Goal: Check status: Check status

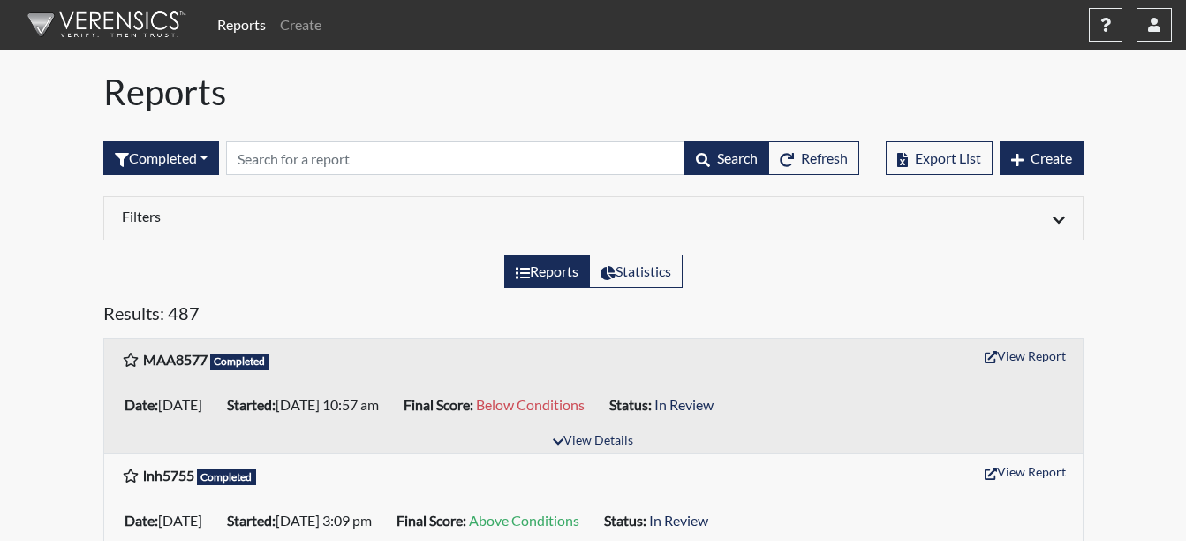
drag, startPoint x: 1011, startPoint y: 349, endPoint x: 816, endPoint y: 431, distance: 211.8
click at [1010, 341] on div "MAA8577 Completed View Report" at bounding box center [593, 359] width 979 height 42
click at [1042, 355] on button "View Report" at bounding box center [1025, 355] width 97 height 27
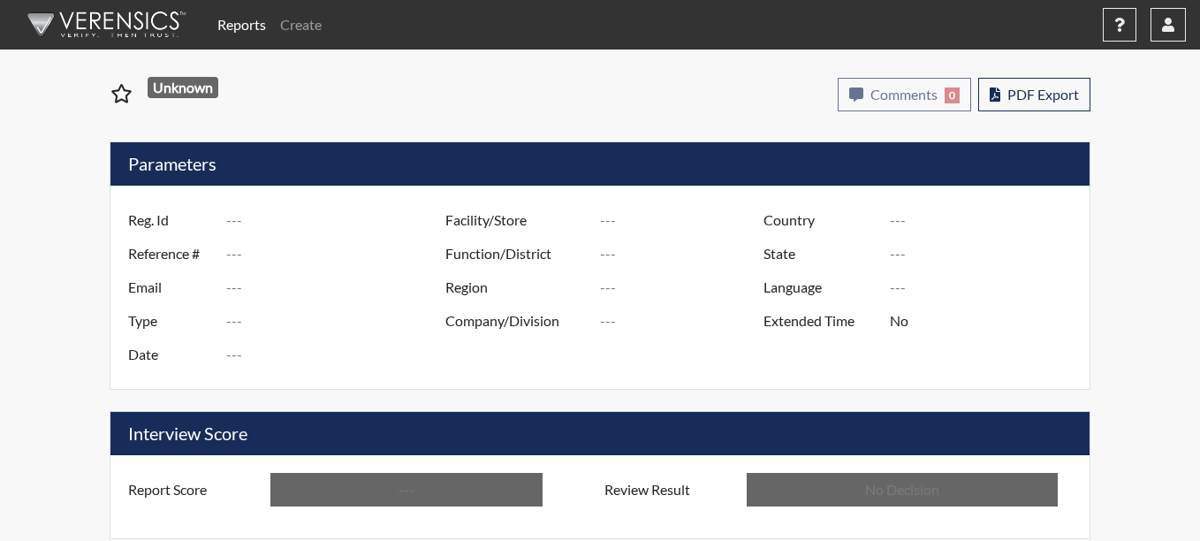
type input "MAA8577"
type input "51333"
type input "---"
type input "Corrections Pre-Employment"
type input "[DATE]"
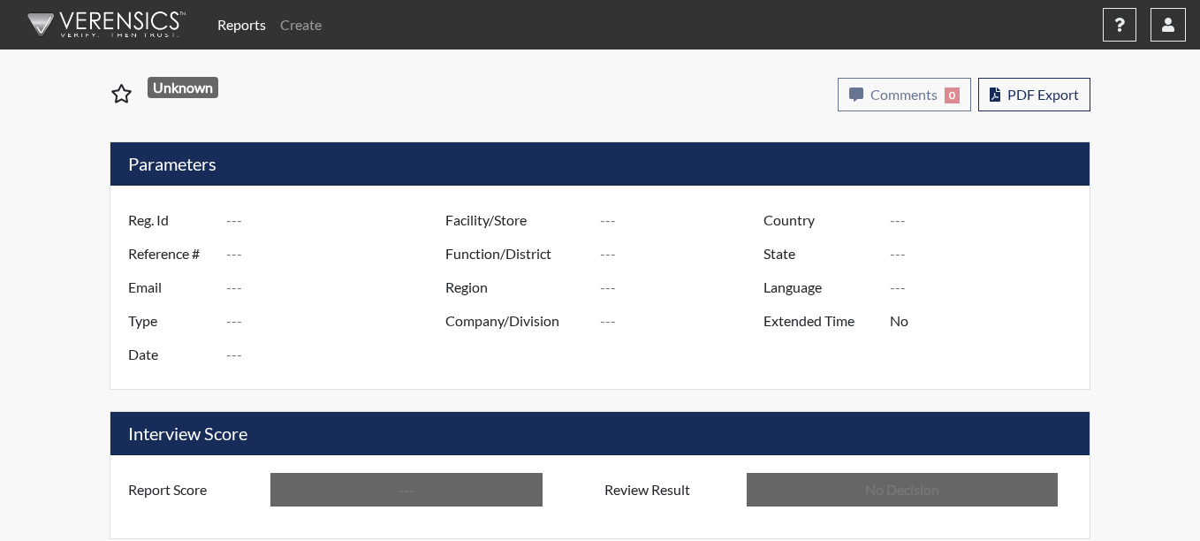
type input "Coastal SP"
type input "[GEOGRAPHIC_DATA]"
type input "[US_STATE]"
type input "English"
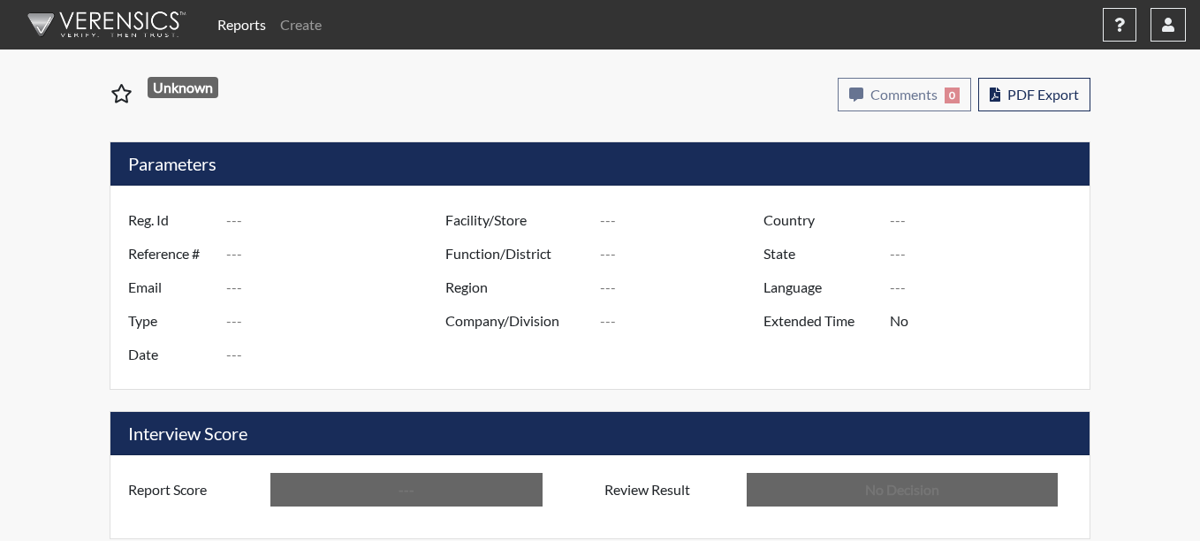
type input "Below Conditions"
type input "In Review"
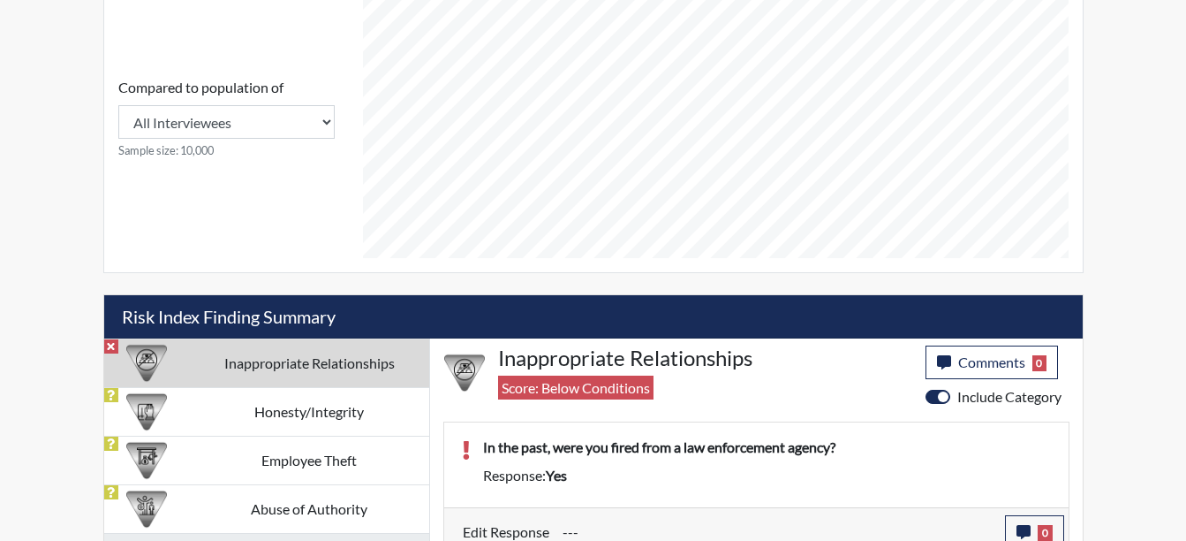
scroll to position [791, 0]
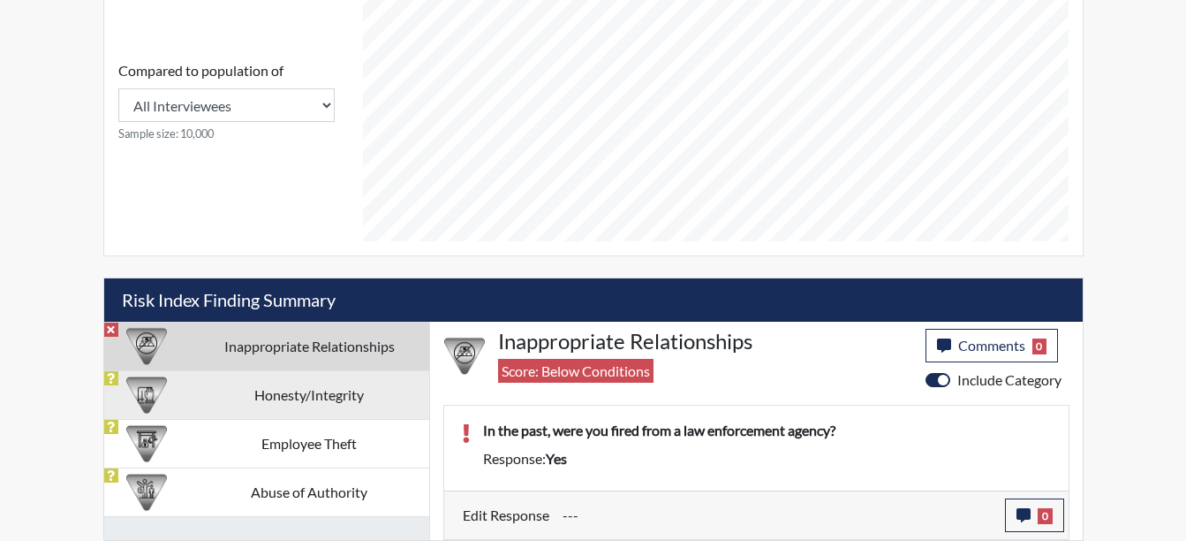
click at [253, 382] on td "Honesty/Integrity" at bounding box center [309, 394] width 239 height 49
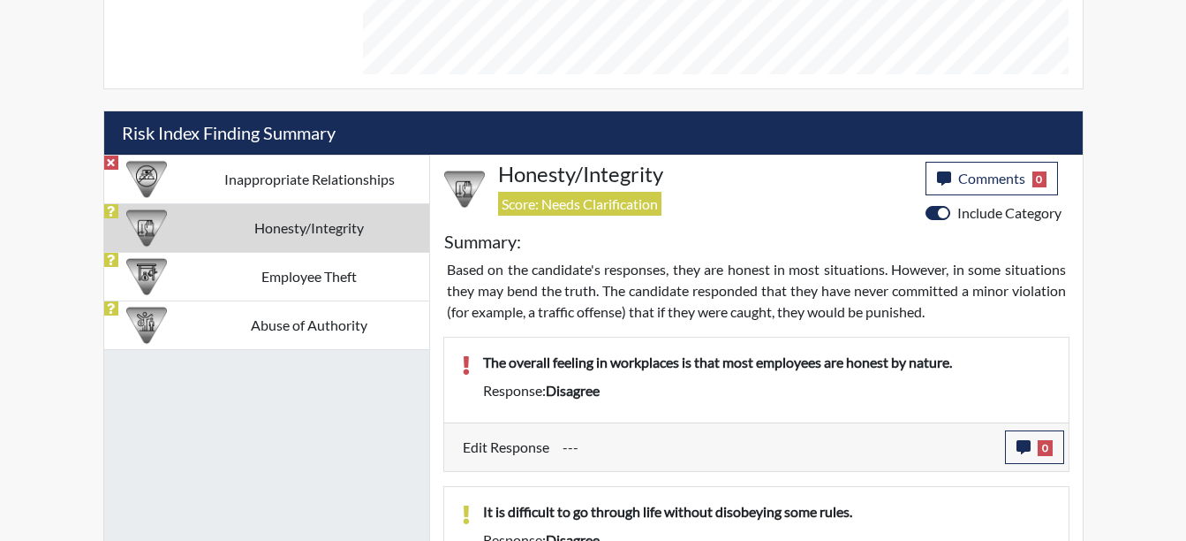
scroll to position [1109, 0]
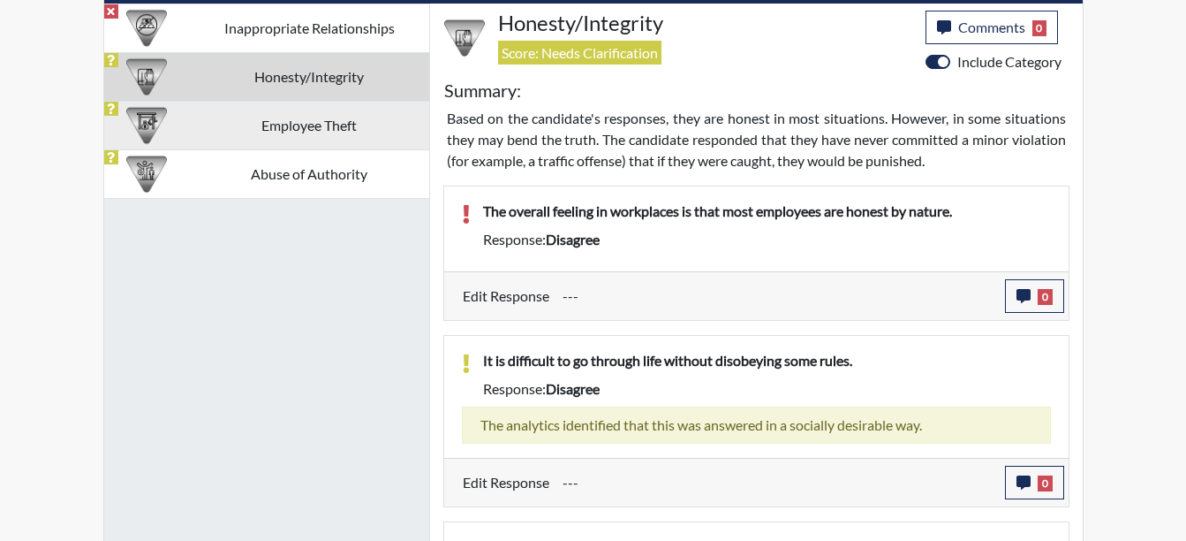
click at [314, 122] on td "Employee Theft" at bounding box center [309, 125] width 239 height 49
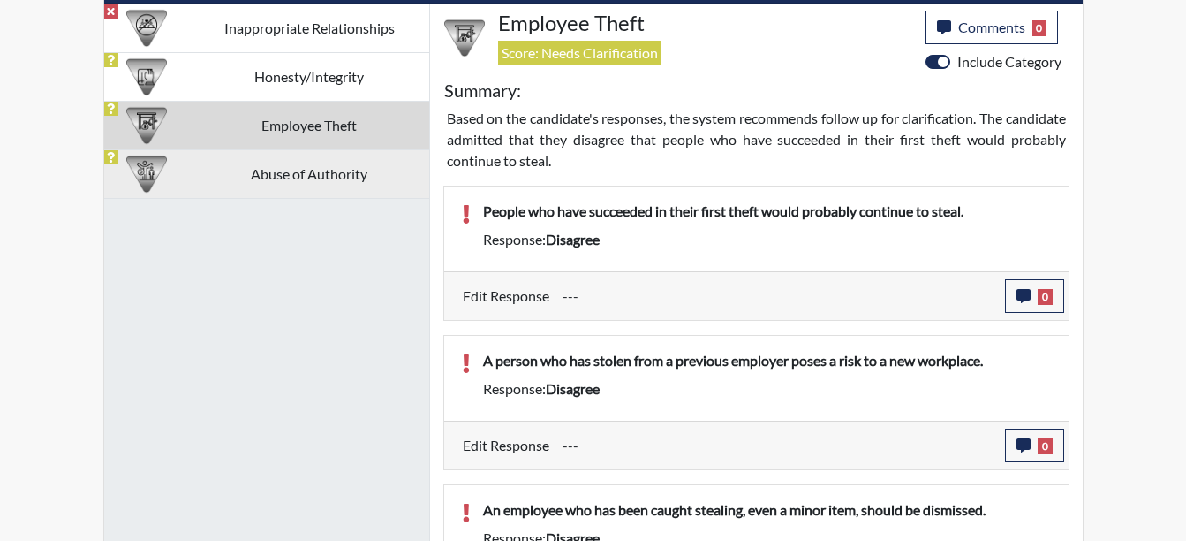
click at [312, 184] on td "Abuse of Authority" at bounding box center [309, 173] width 239 height 49
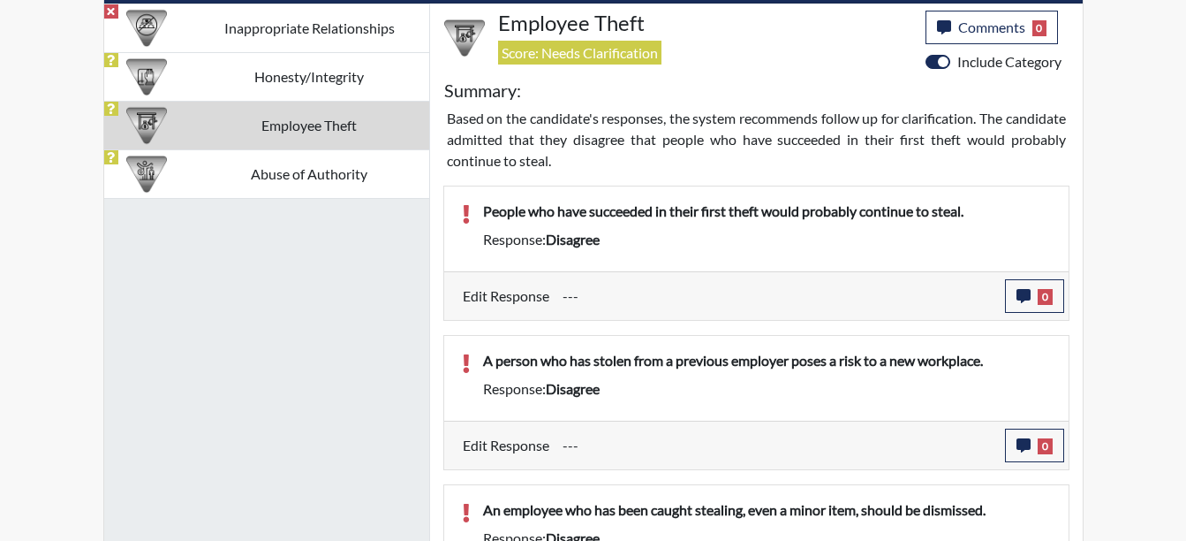
scroll to position [890, 0]
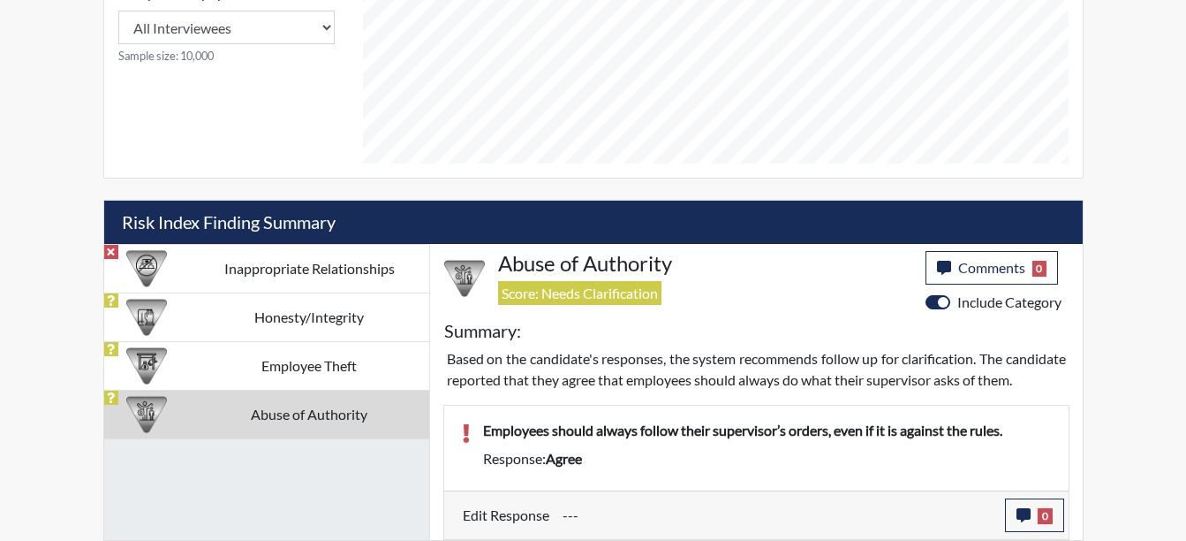
drag, startPoint x: 228, startPoint y: 254, endPoint x: 176, endPoint y: 249, distance: 52.3
click at [227, 254] on td "Inappropriate Relationships" at bounding box center [309, 268] width 239 height 49
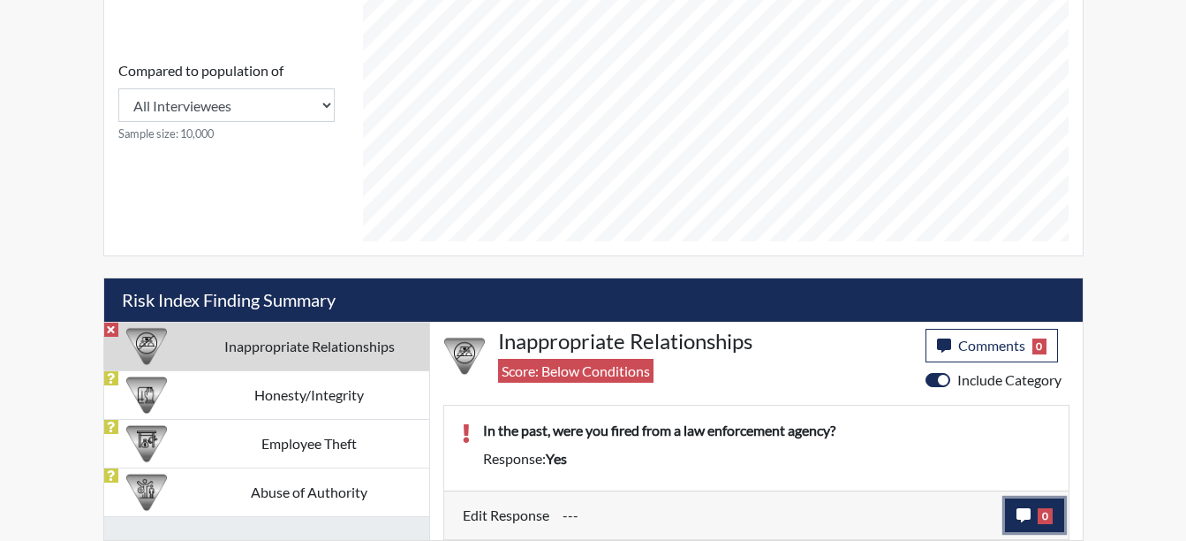
click at [1036, 507] on button "0" at bounding box center [1034, 515] width 59 height 34
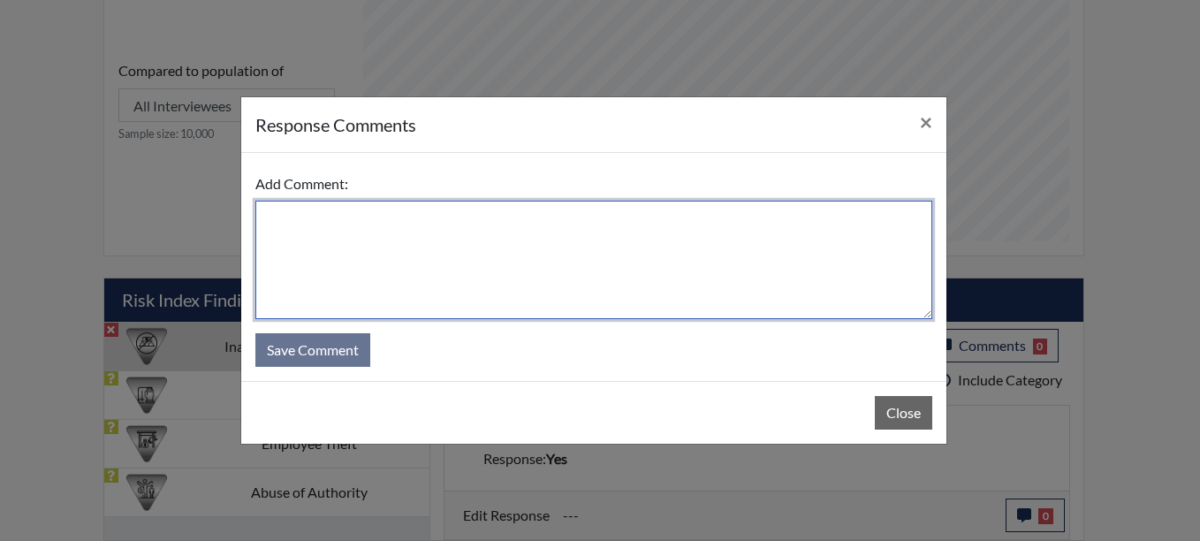
click at [292, 223] on textarea at bounding box center [593, 260] width 677 height 118
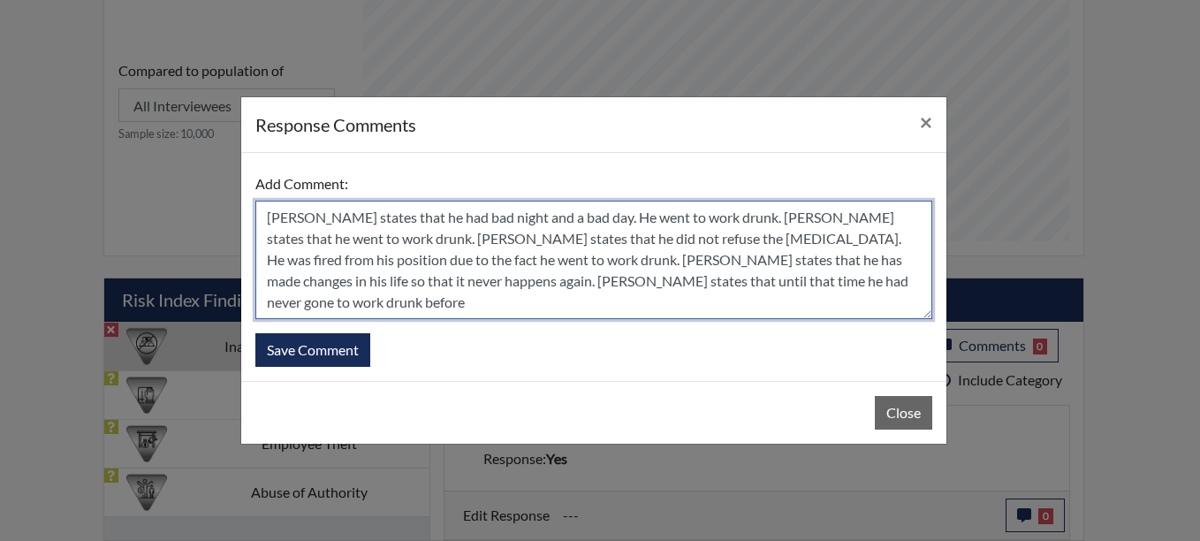
click at [323, 222] on textarea "[PERSON_NAME] states that he had bad night and a bad day. He went to work drunk…" at bounding box center [593, 260] width 677 height 118
click at [785, 220] on textarea "[PERSON_NAME] states that he had bad night and a bad day. He went to work drunk…" at bounding box center [593, 260] width 677 height 118
click at [403, 240] on textarea "[PERSON_NAME] states that he had bad night and a bad day. He went to work drunk…" at bounding box center [593, 260] width 677 height 118
click at [496, 261] on textarea "[PERSON_NAME] states that he had bad night and a bad day. He went to work drunk…" at bounding box center [593, 260] width 677 height 118
click at [361, 286] on textarea "[PERSON_NAME] states that he had bad night and a bad day. He went to work drunk…" at bounding box center [593, 260] width 677 height 118
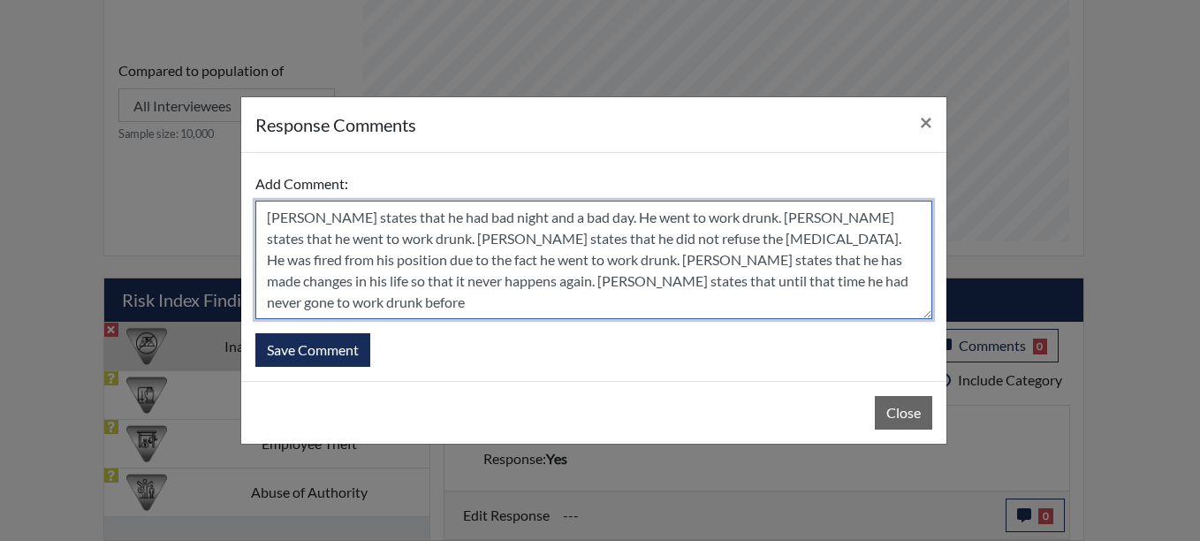
click at [770, 281] on textarea "[PERSON_NAME] states that he had bad night and a bad day. He went to work drunk…" at bounding box center [593, 260] width 677 height 118
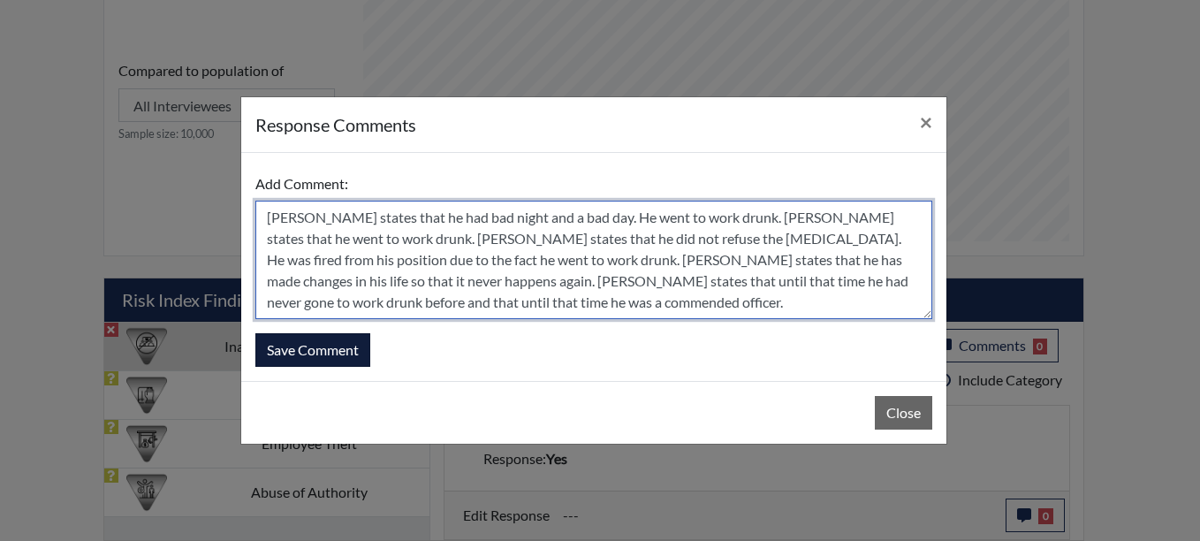
type textarea "[PERSON_NAME] states that he had bad night and a bad day. He went to work drunk…"
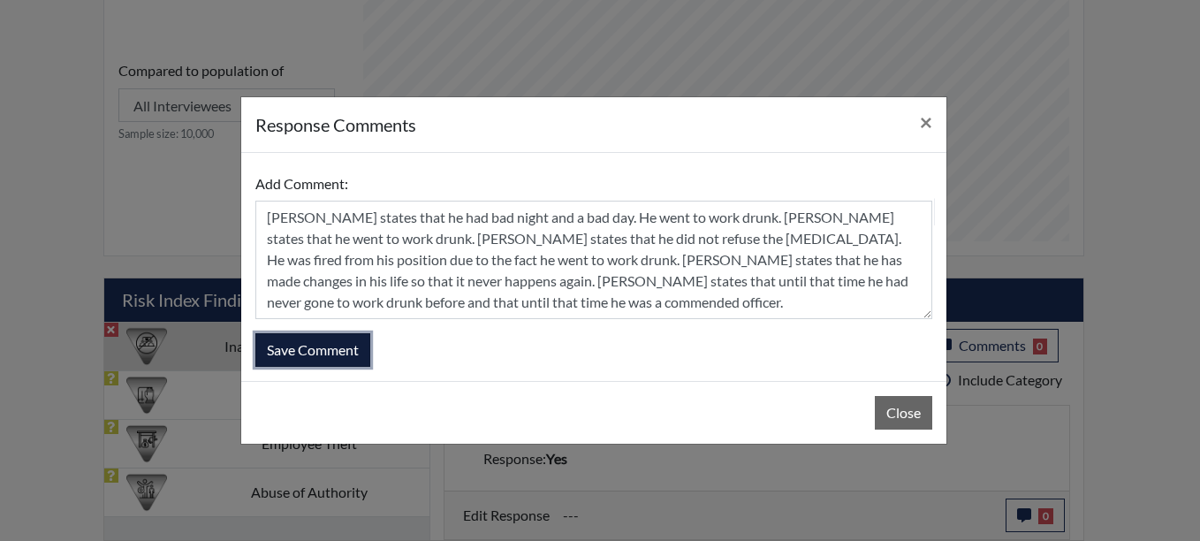
click at [335, 339] on button "Save Comment" at bounding box center [312, 350] width 115 height 34
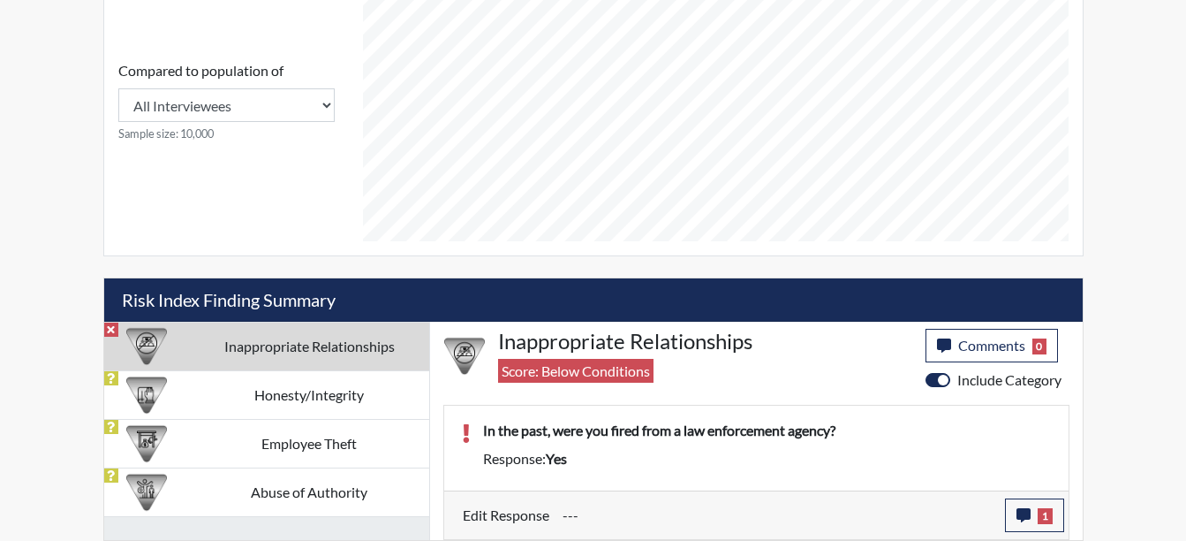
scroll to position [293, 734]
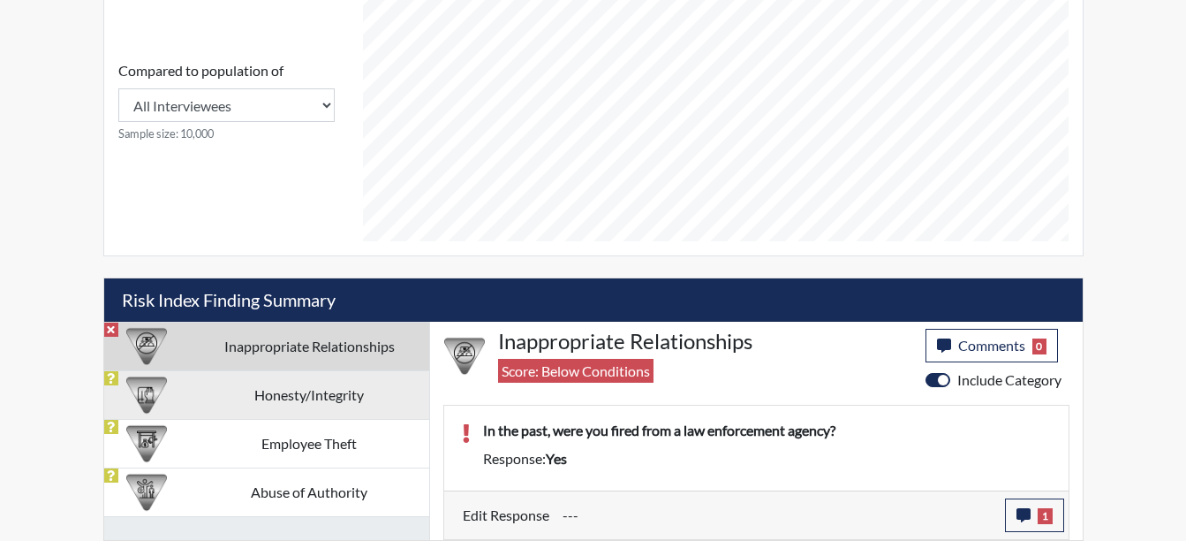
click at [302, 398] on td "Honesty/Integrity" at bounding box center [309, 394] width 239 height 49
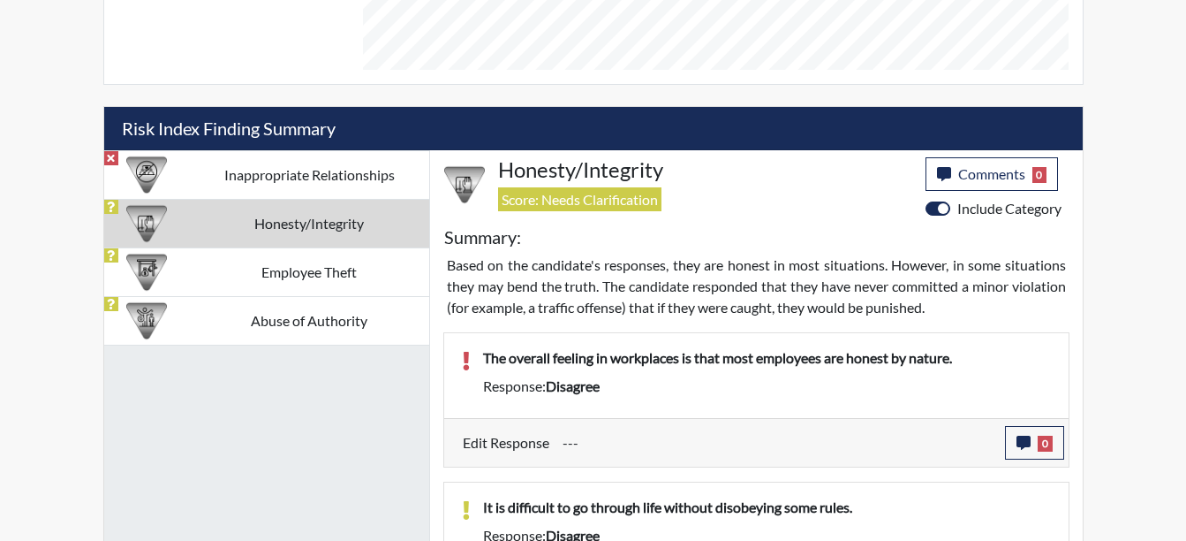
scroll to position [918, 0]
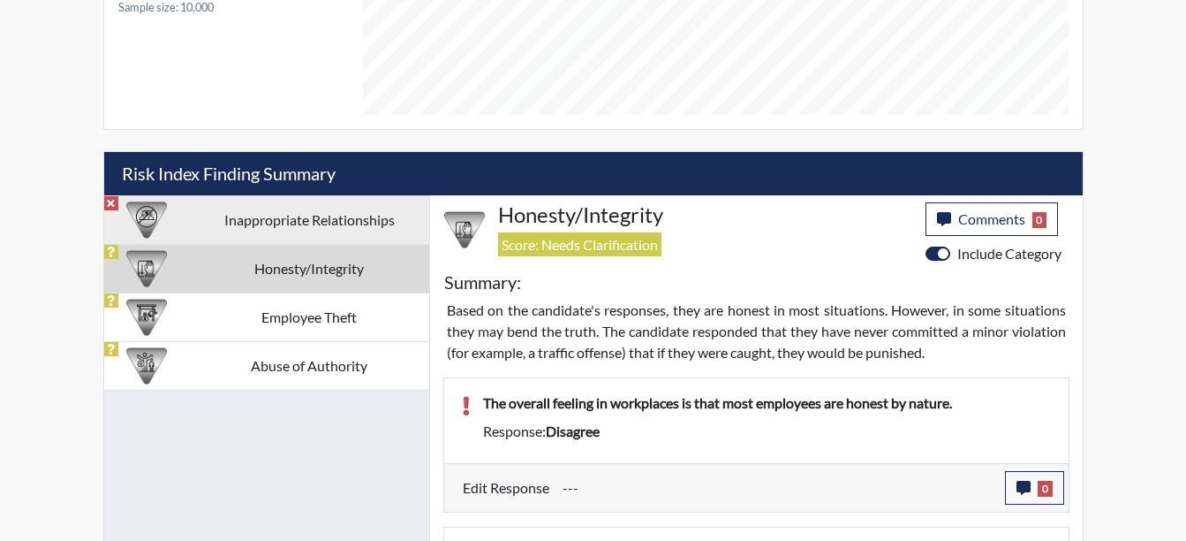
click at [324, 211] on td "Inappropriate Relationships" at bounding box center [309, 219] width 239 height 49
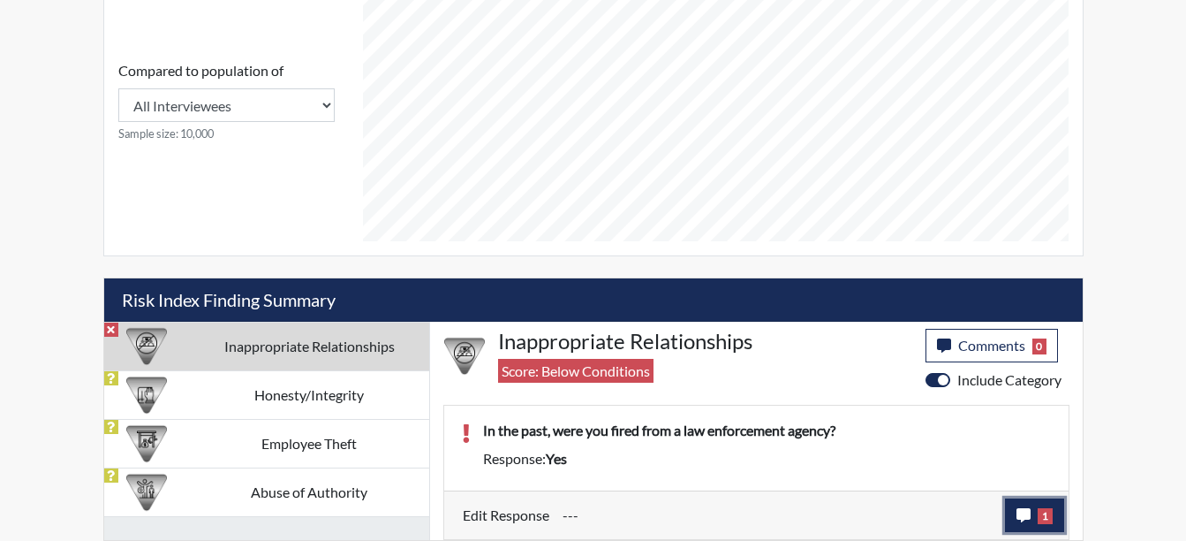
click at [1026, 505] on button "1" at bounding box center [1034, 515] width 59 height 34
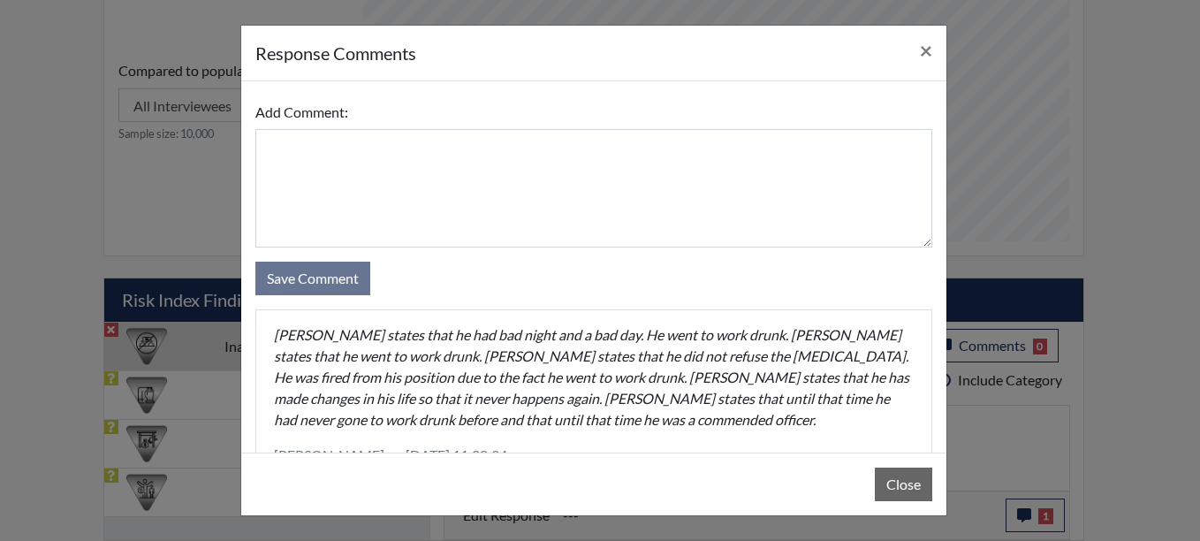
click at [576, 425] on p "[PERSON_NAME] states that he had bad night and a bad day. He went to work drunk…" at bounding box center [594, 377] width 640 height 106
click at [574, 425] on p "[PERSON_NAME] states that he had bad night and a bad day. He went to work drunk…" at bounding box center [594, 377] width 640 height 106
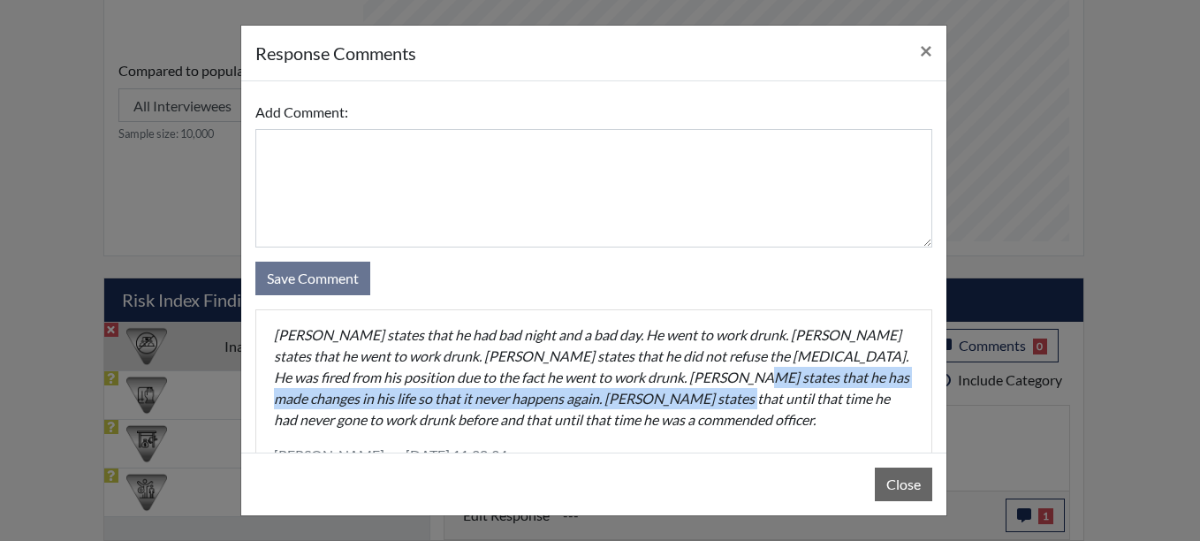
click at [697, 382] on p "[PERSON_NAME] states that he had bad night and a bad day. He went to work drunk…" at bounding box center [594, 377] width 640 height 106
click at [911, 479] on button "Close" at bounding box center [903, 484] width 57 height 34
